Goal: Task Accomplishment & Management: Use online tool/utility

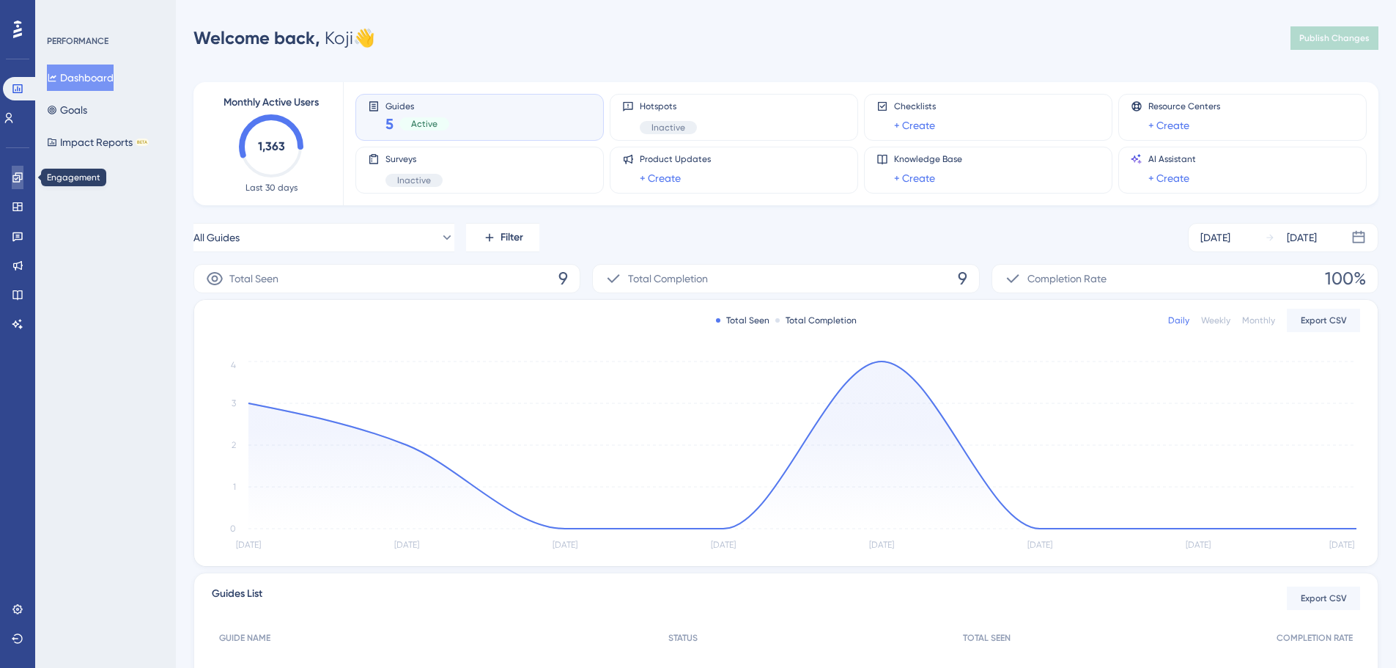
click at [18, 178] on icon at bounding box center [17, 177] width 10 height 10
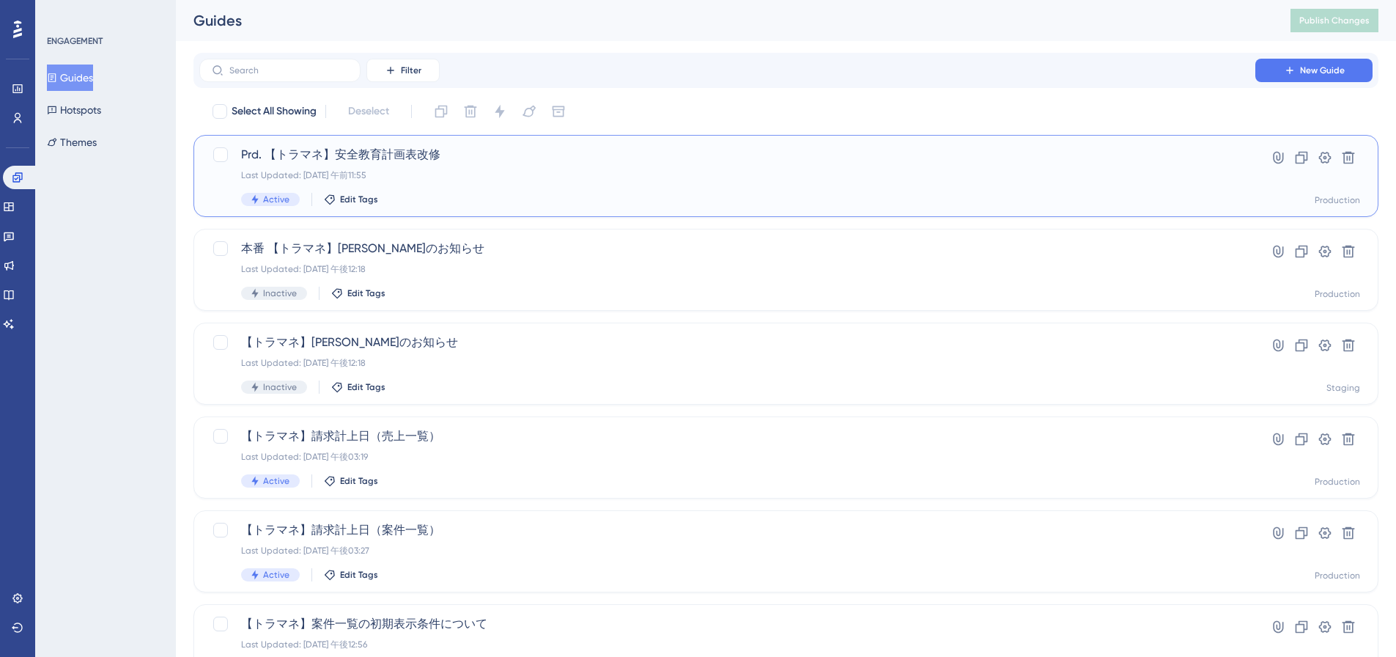
click at [402, 155] on span "Prd. 【トラマネ】安全教育計画表改修" at bounding box center [727, 155] width 973 height 18
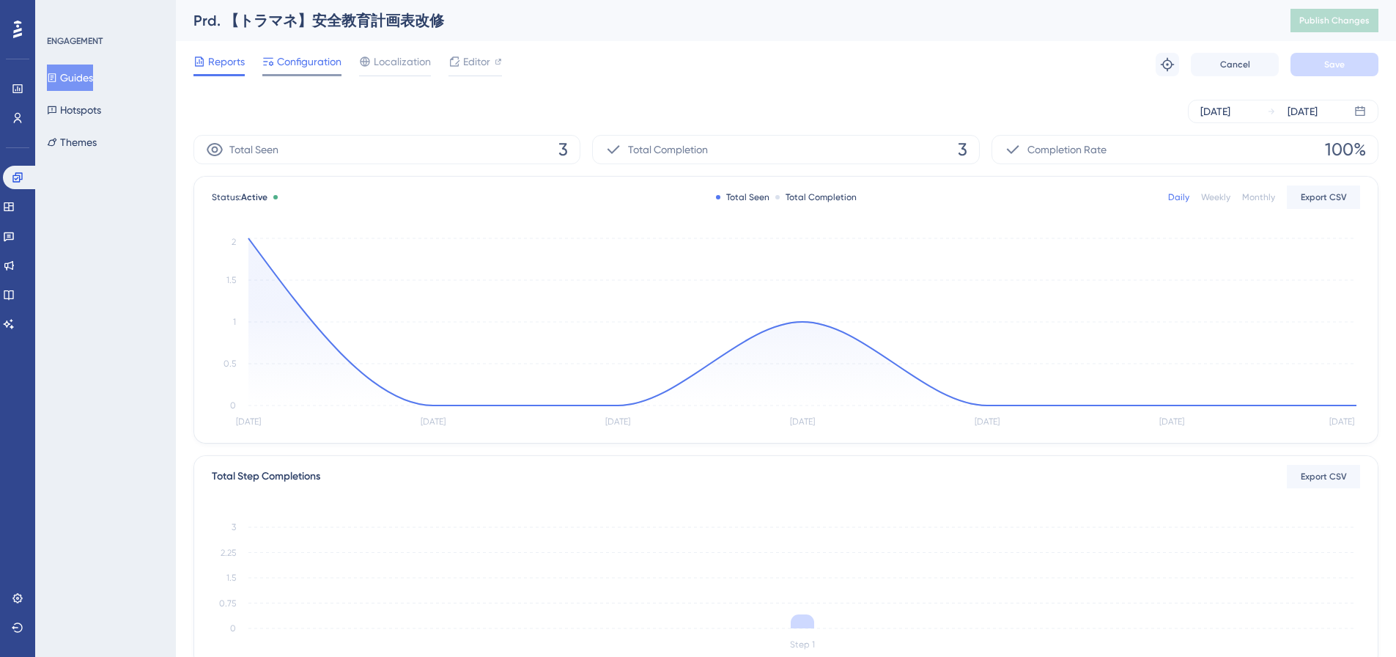
click at [321, 72] on div "Configuration" at bounding box center [301, 64] width 79 height 23
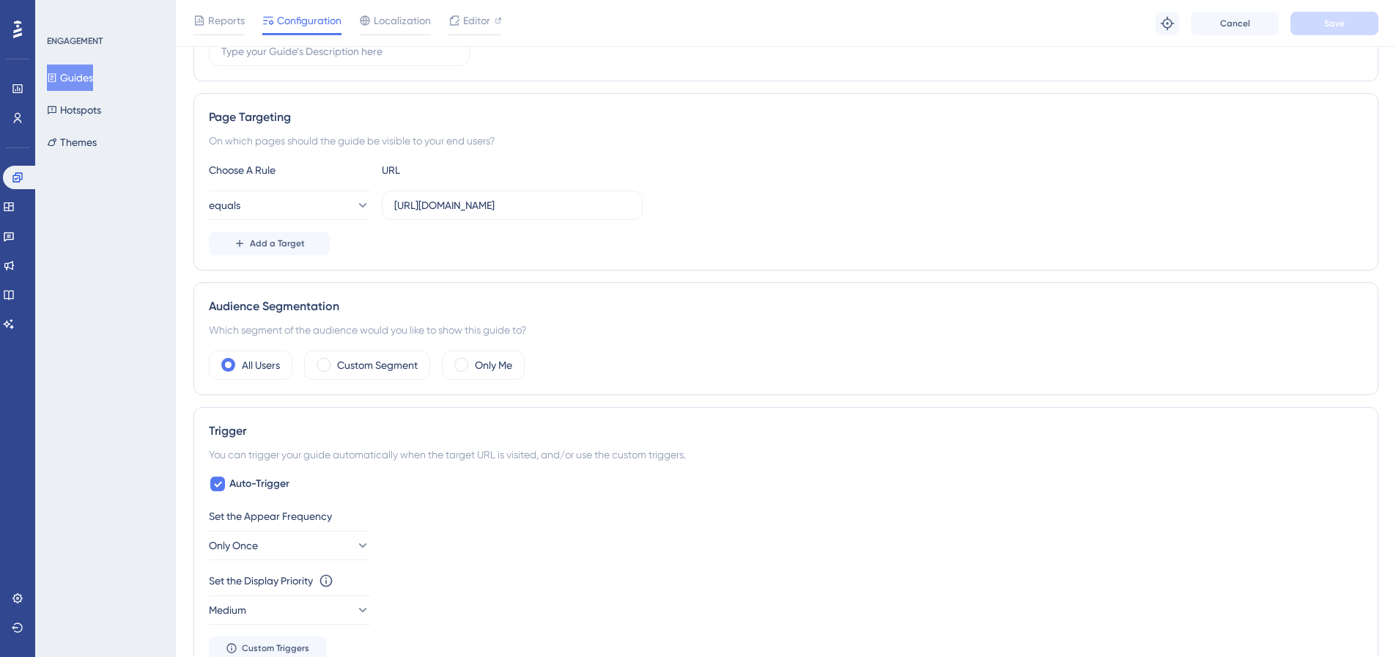
scroll to position [293, 0]
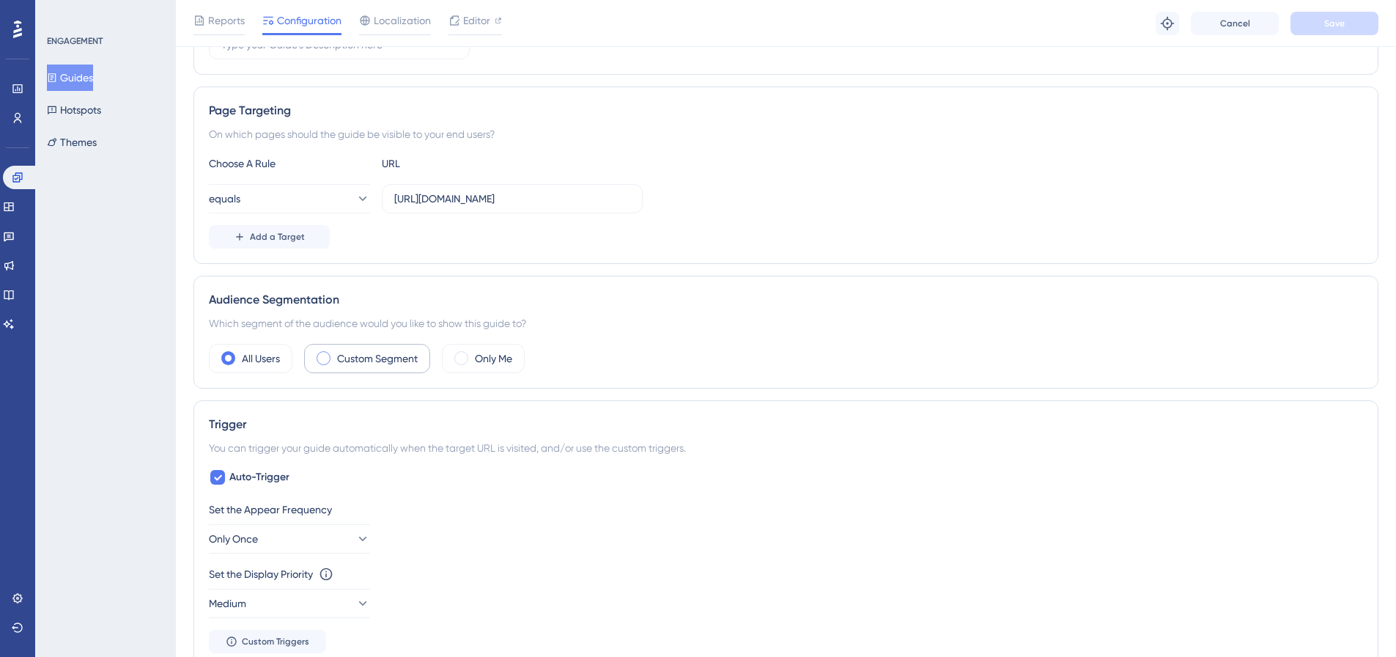
click at [314, 355] on div "Custom Segment" at bounding box center [367, 358] width 126 height 29
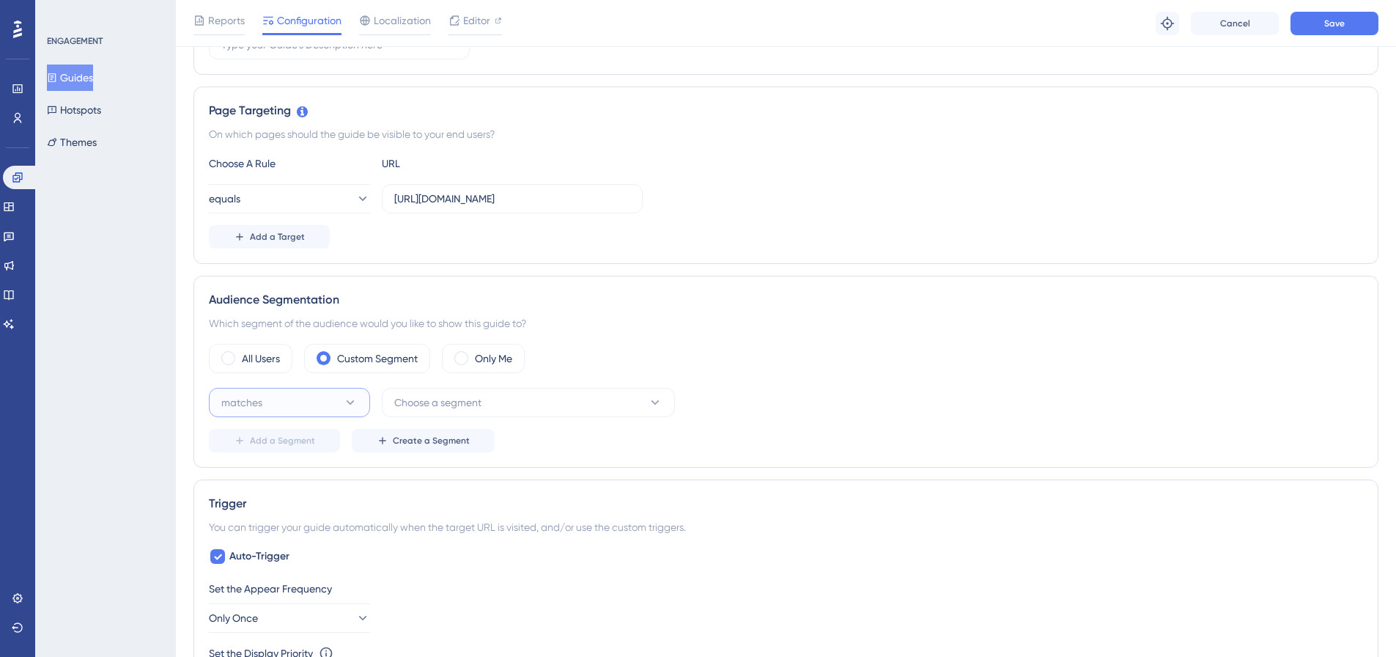
scroll to position [0, 0]
click at [303, 398] on button "matches" at bounding box center [289, 402] width 161 height 29
click at [657, 428] on div "matches matches matches doesn't match doesn't match Choose a segment Add a Segm…" at bounding box center [786, 420] width 1154 height 64
click at [344, 408] on icon at bounding box center [350, 402] width 15 height 15
click at [317, 440] on div "matches matches" at bounding box center [289, 446] width 119 height 29
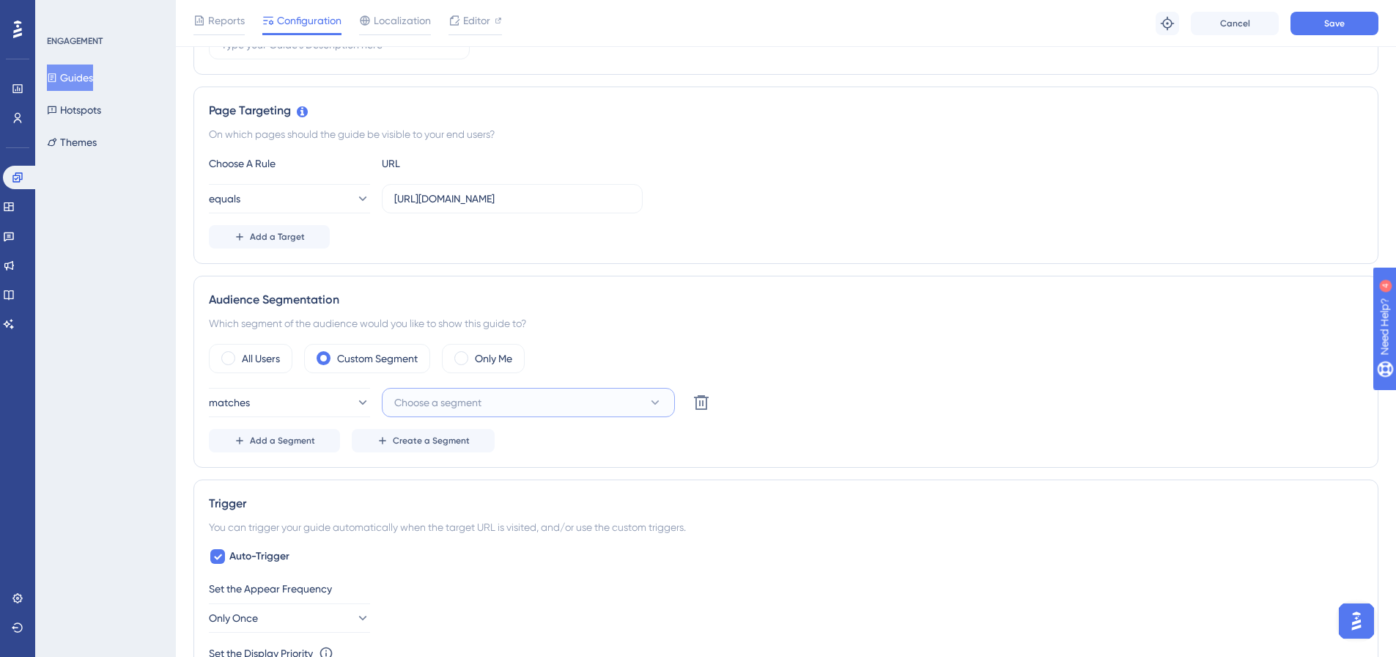
click at [428, 405] on span "Choose a segment" at bounding box center [437, 403] width 87 height 18
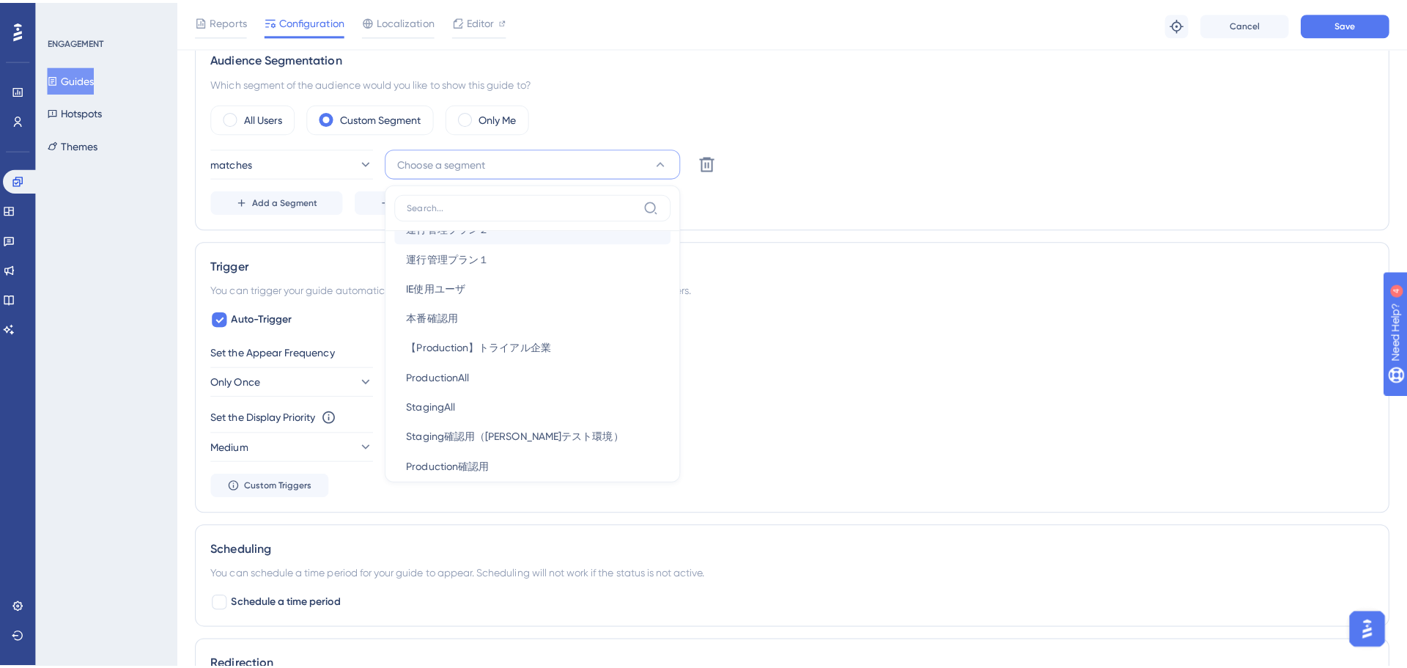
scroll to position [188, 0]
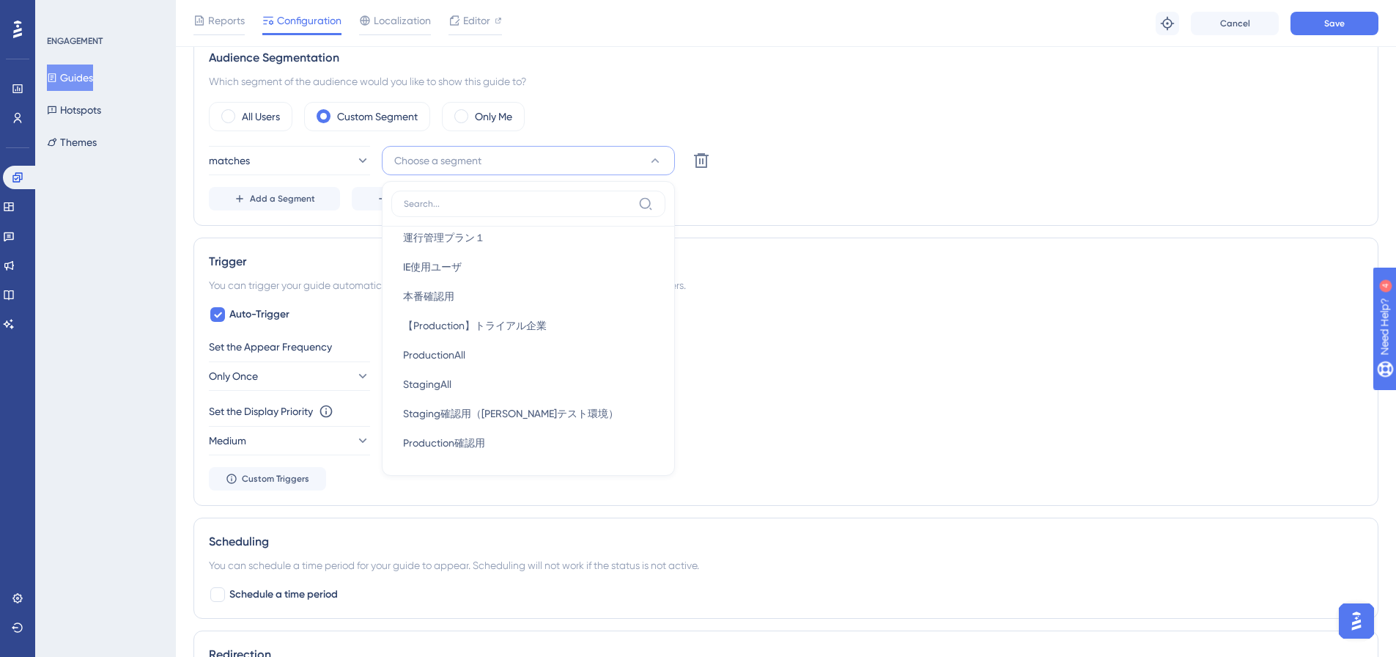
drag, startPoint x: 108, startPoint y: 215, endPoint x: 59, endPoint y: 160, distance: 74.3
click at [108, 215] on div "ENGAGEMENT Guides Hotspots Themes" at bounding box center [105, 328] width 141 height 657
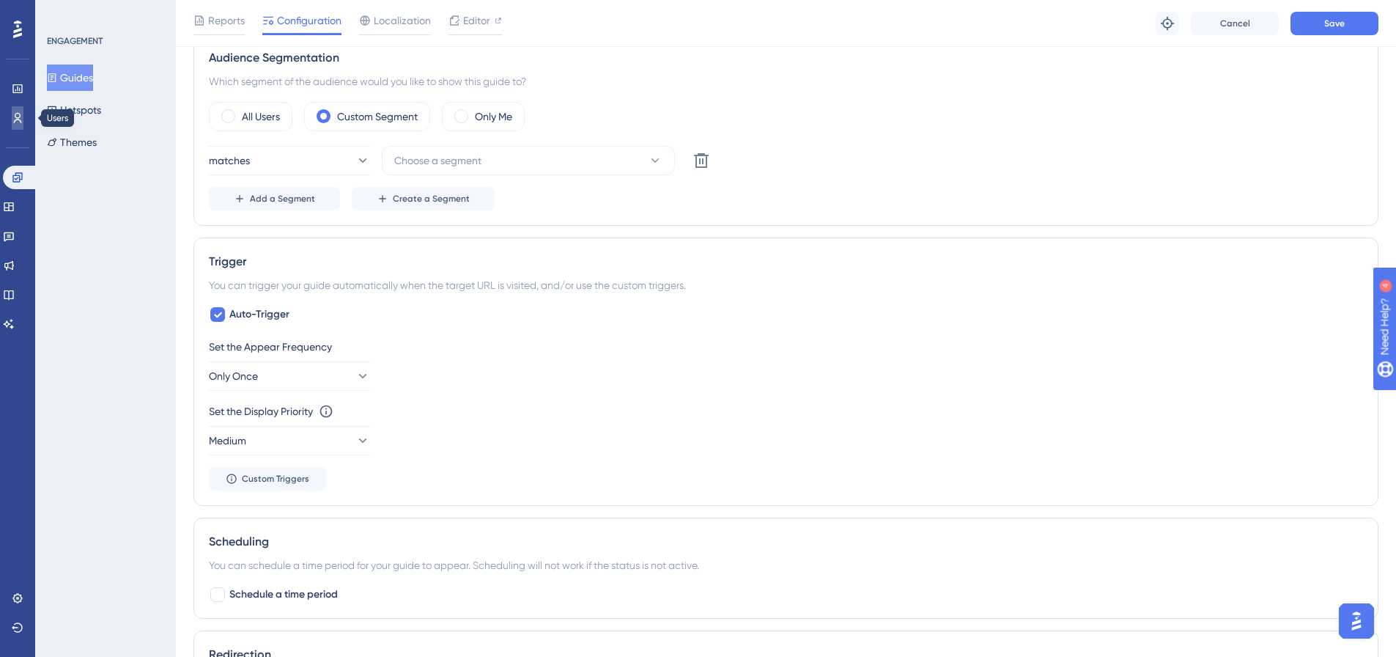
click at [0, 0] on link at bounding box center [0, 0] width 0 height 0
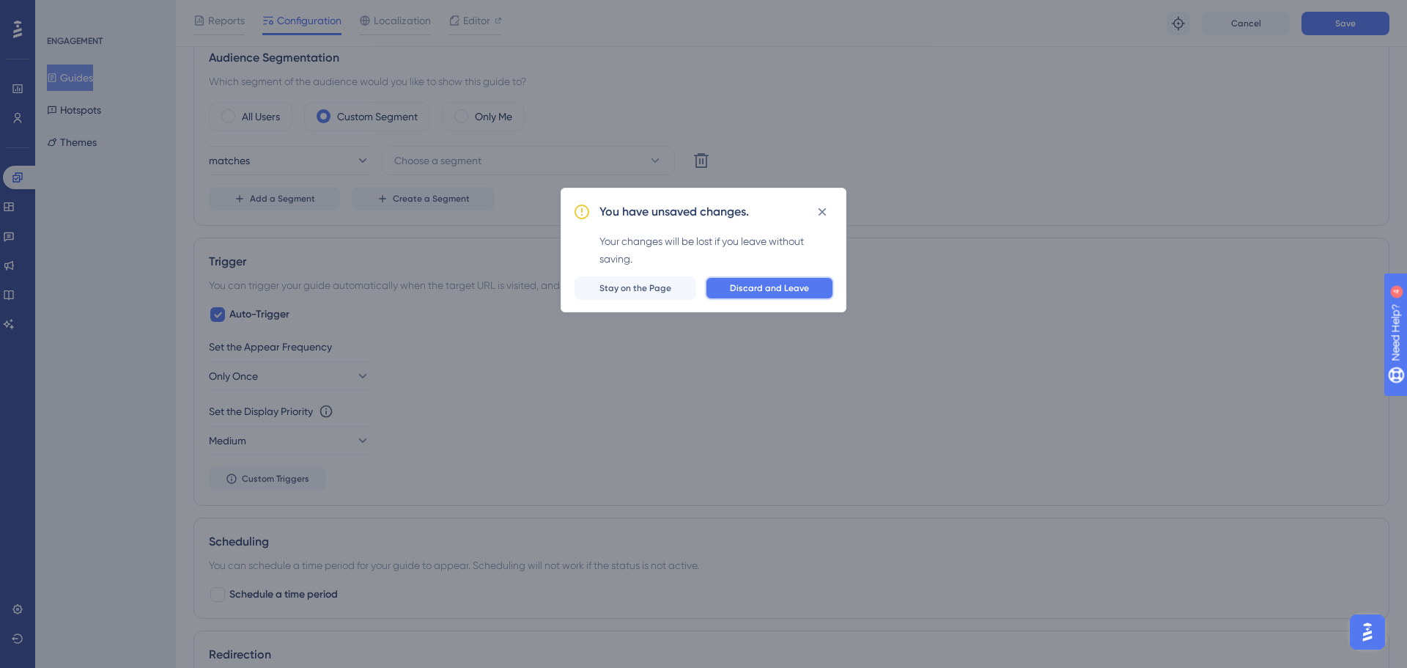
click at [775, 294] on button "Discard and Leave" at bounding box center [769, 287] width 129 height 23
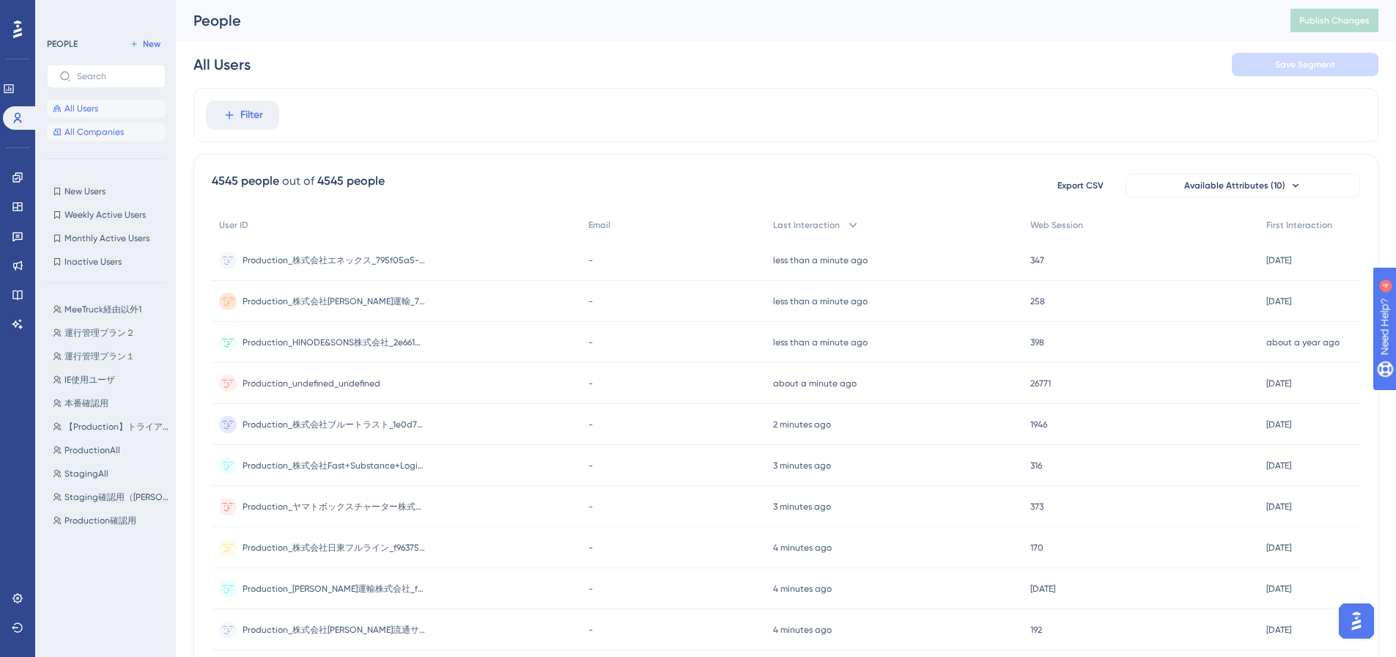
click at [117, 131] on span "All Companies" at bounding box center [93, 132] width 59 height 12
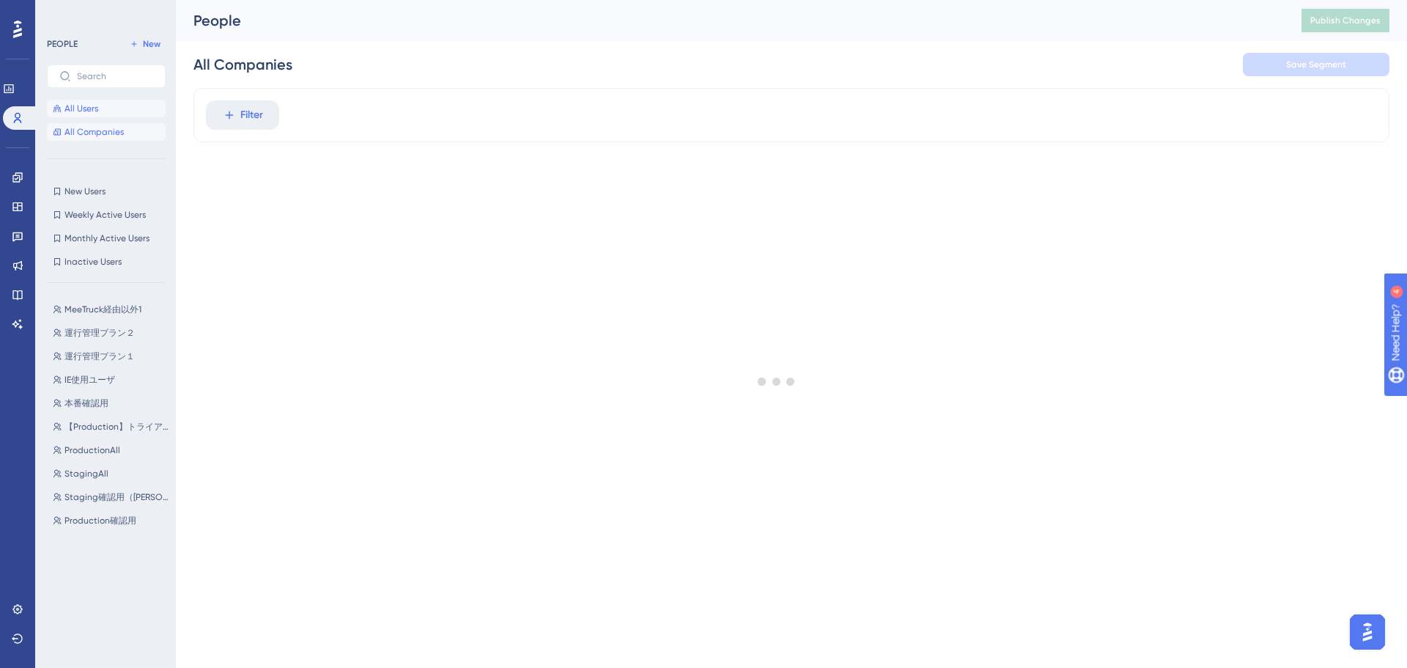
click at [118, 104] on button "All Users" at bounding box center [106, 109] width 119 height 18
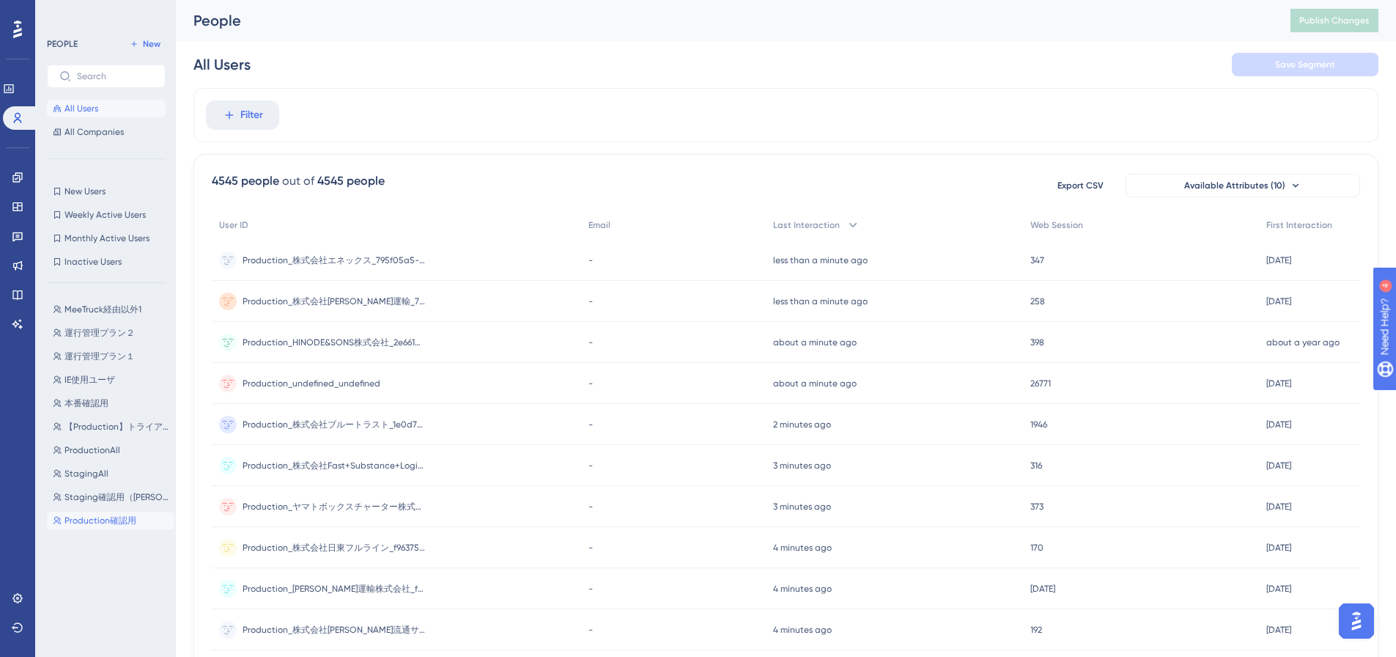
click at [82, 521] on span "Production確認用" at bounding box center [100, 520] width 72 height 12
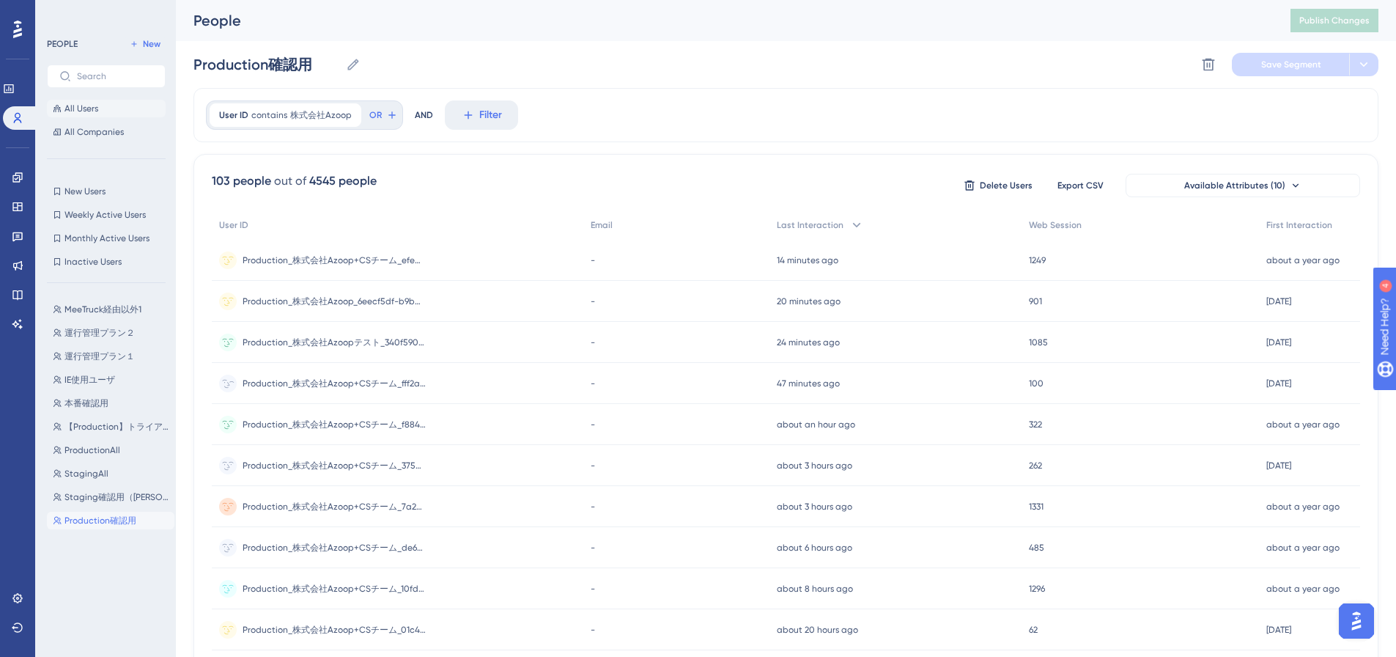
click at [100, 100] on button "All Users" at bounding box center [106, 109] width 119 height 18
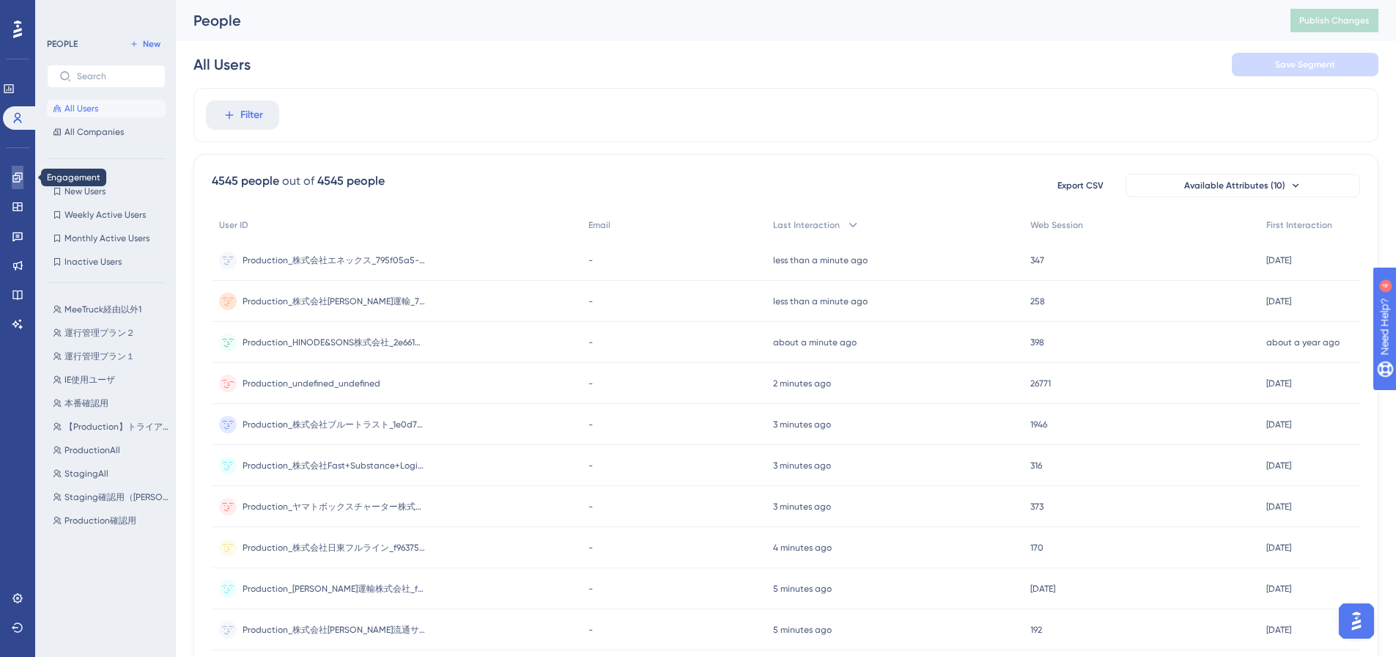
click at [0, 0] on link at bounding box center [0, 0] width 0 height 0
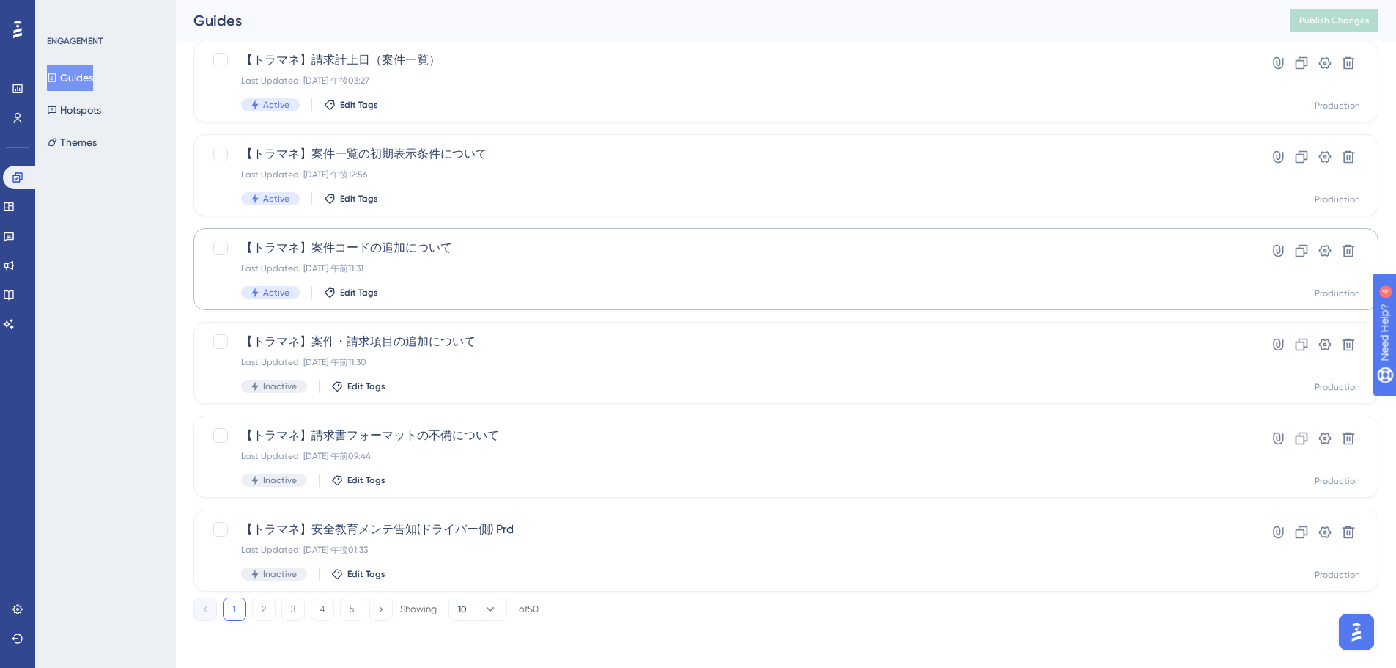
scroll to position [177, 0]
